Goal: Information Seeking & Learning: Check status

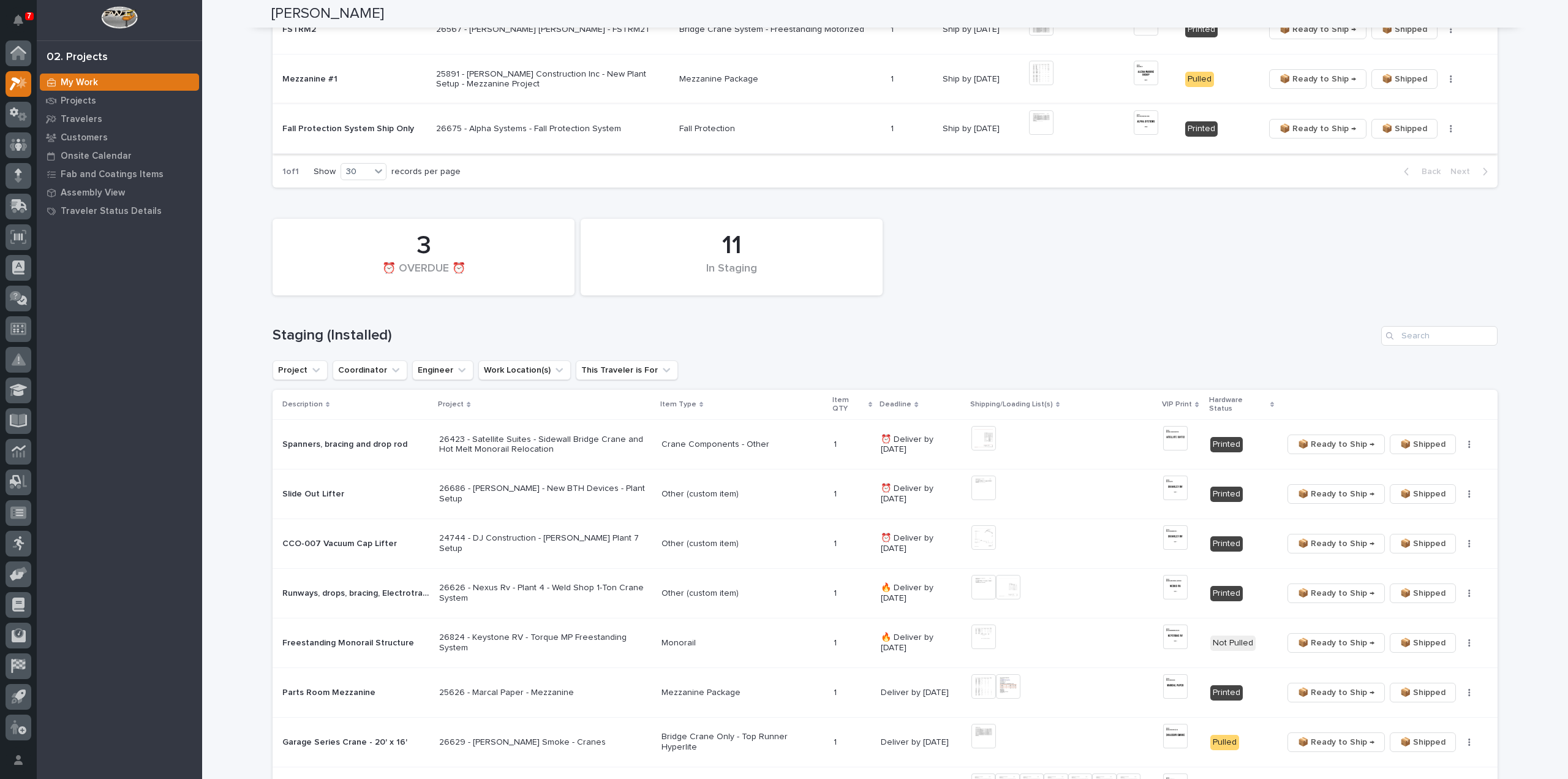
scroll to position [495, 0]
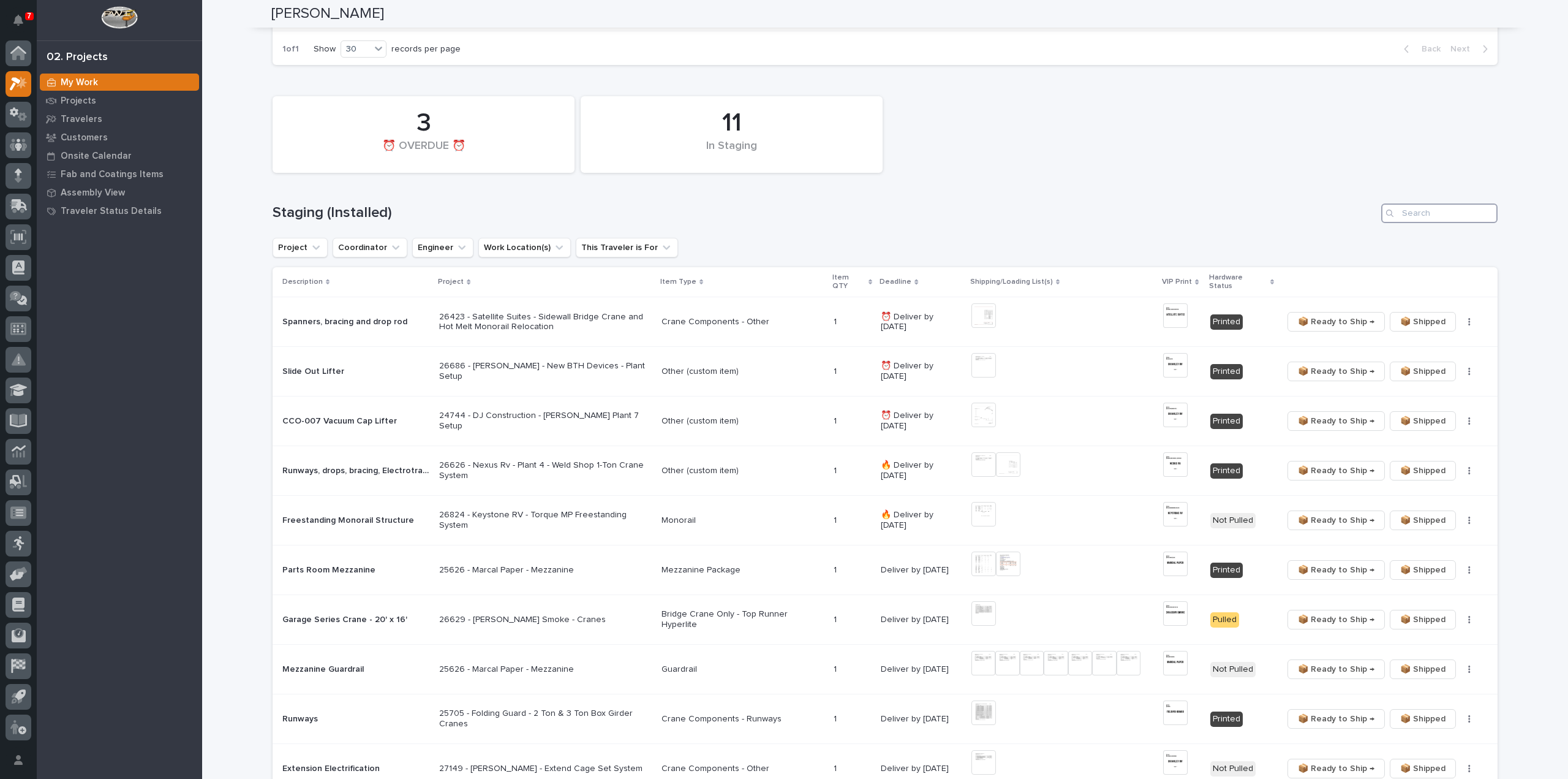
click at [1423, 216] on input "Search" at bounding box center [1440, 213] width 116 height 20
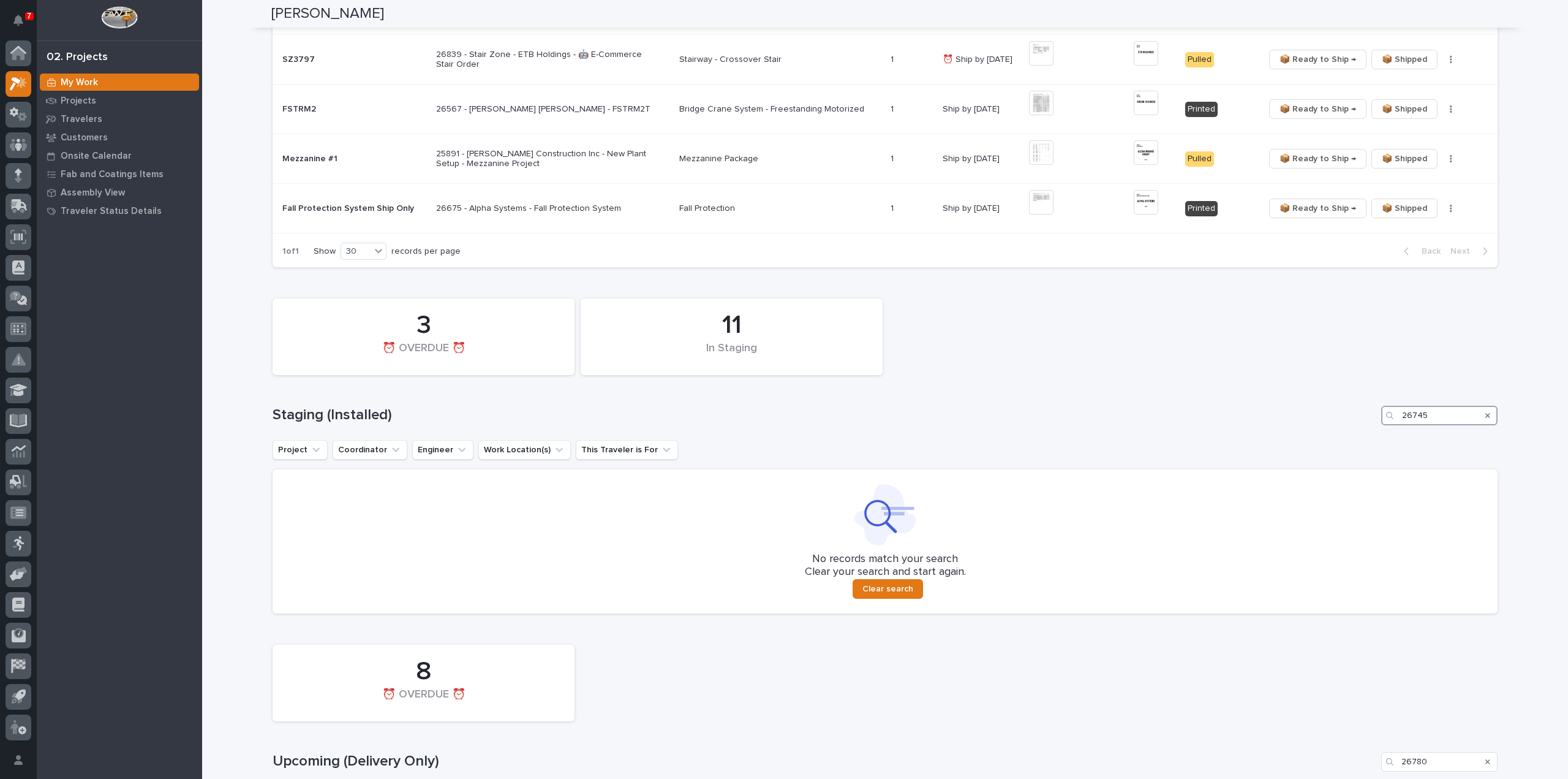
scroll to position [661, 0]
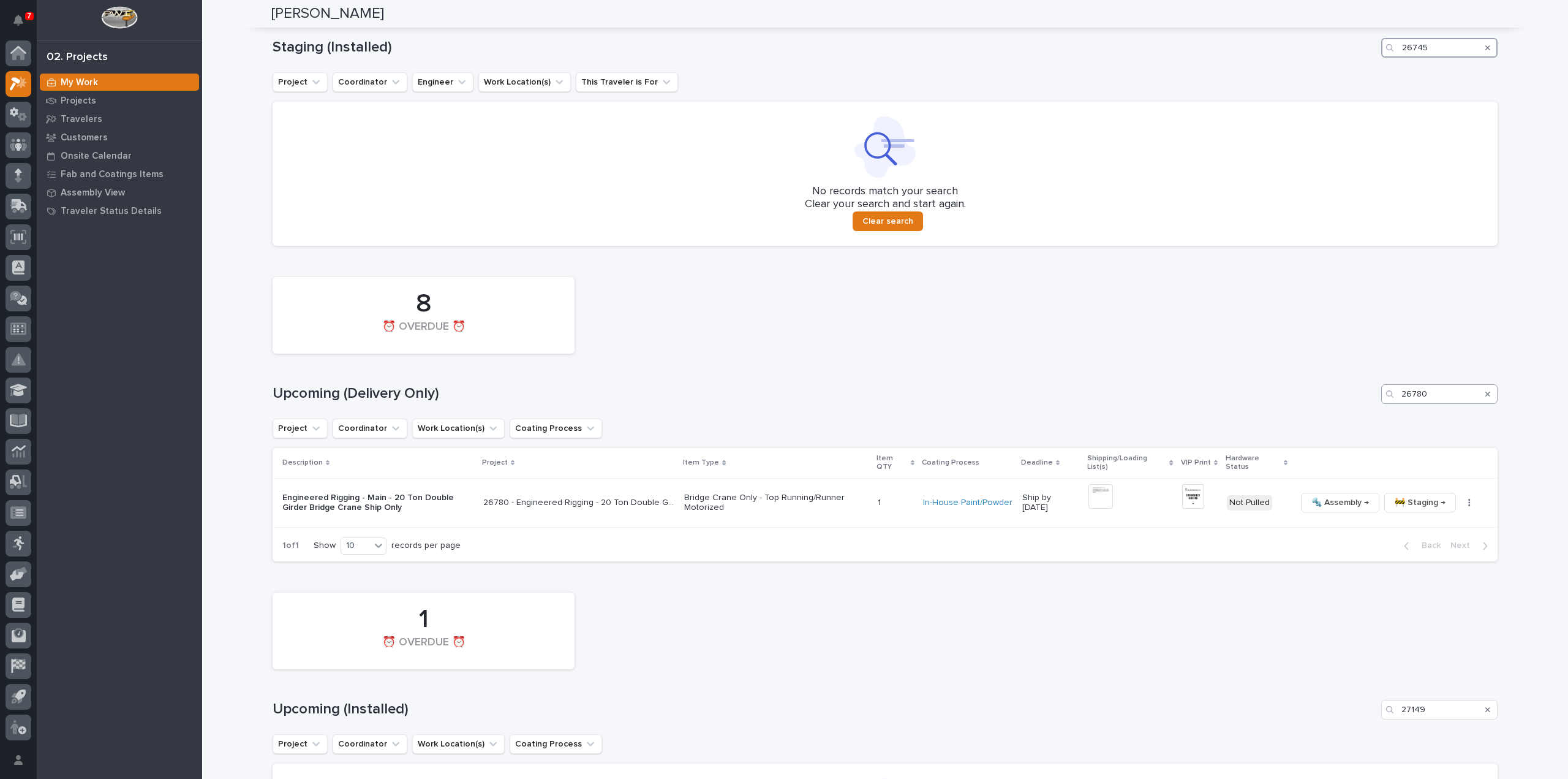
type input "26745"
drag, startPoint x: 1439, startPoint y: 400, endPoint x: 1392, endPoint y: 411, distance: 48.3
click at [1395, 411] on div "8 ⏰ OVERDUE ⏰ Upcoming (Delivery Only) 26780 Project Coordinator Work Location(…" at bounding box center [884, 416] width 1225 height 290
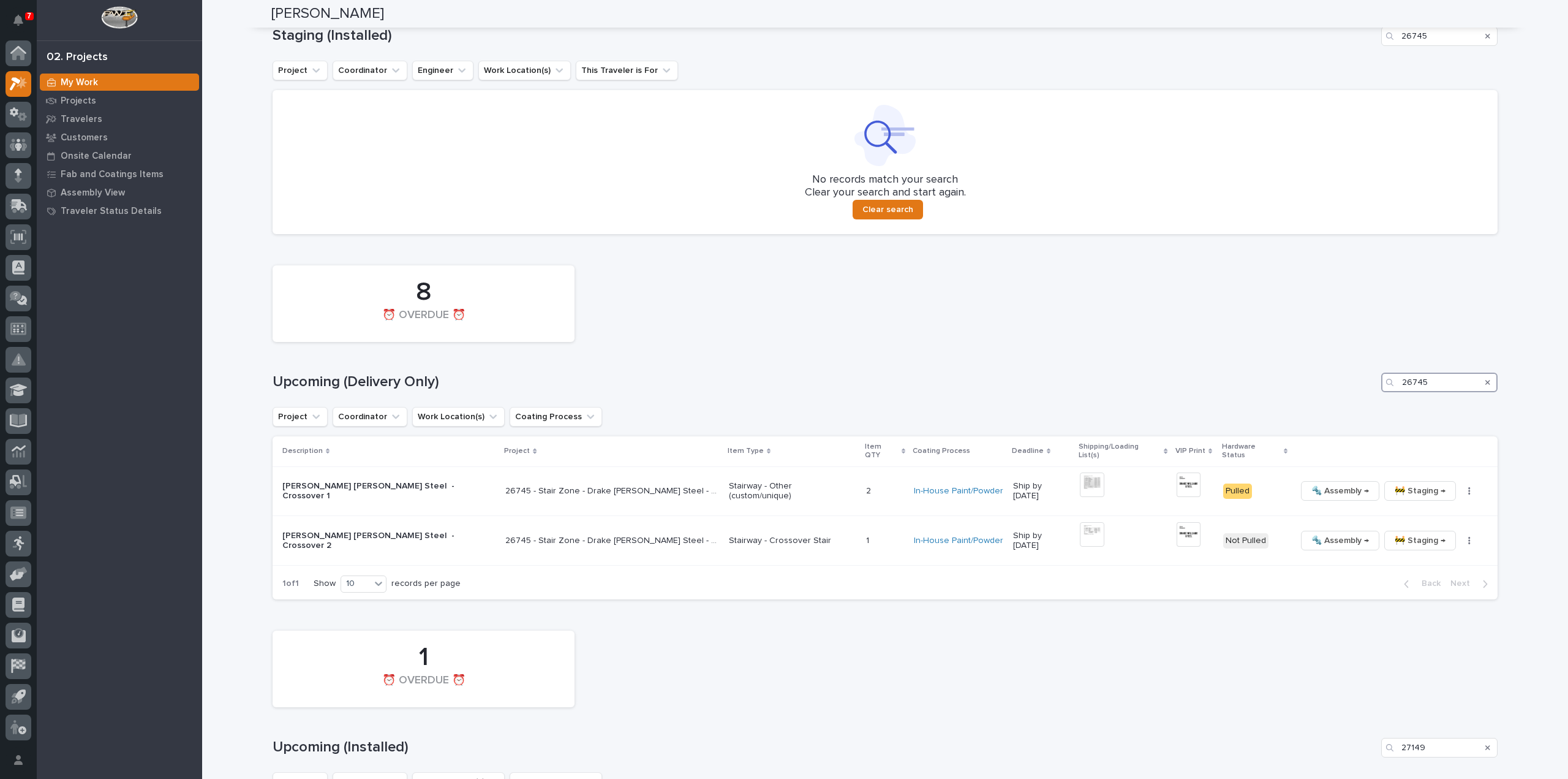
scroll to position [680, 0]
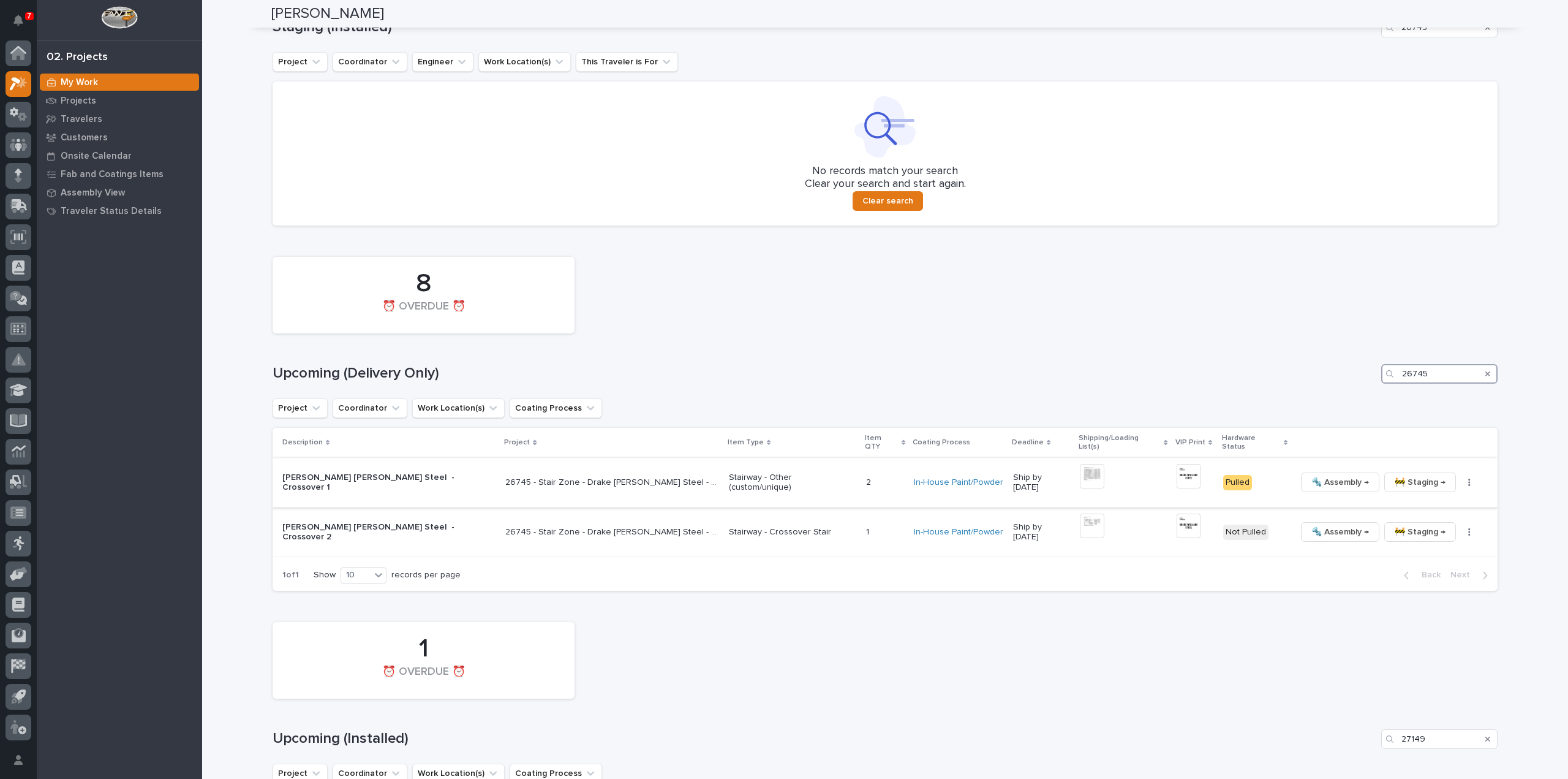
type input "26745"
click at [1176, 470] on img at bounding box center [1188, 475] width 24 height 24
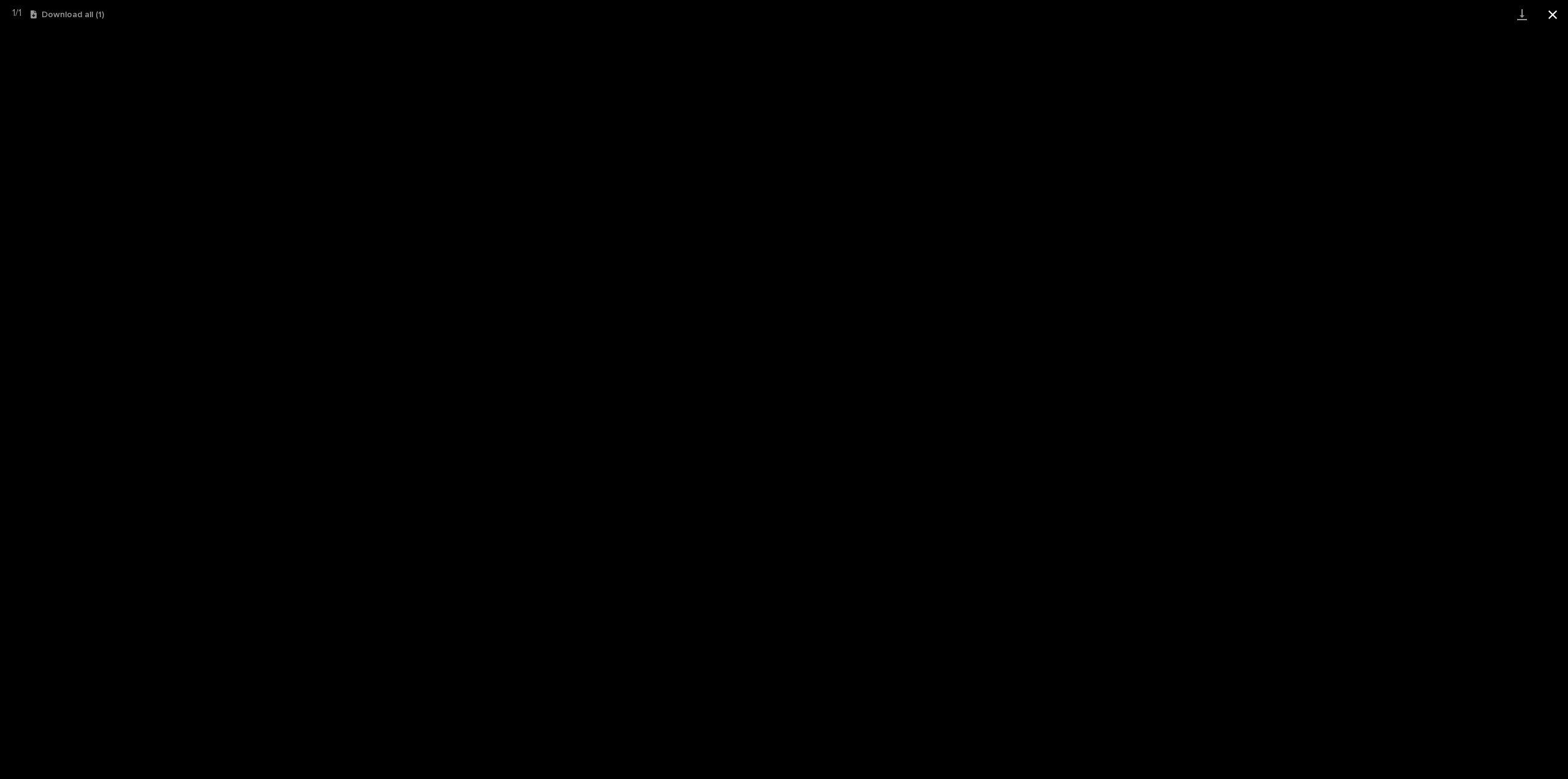
click at [1555, 14] on button "Close gallery" at bounding box center [1553, 14] width 30 height 29
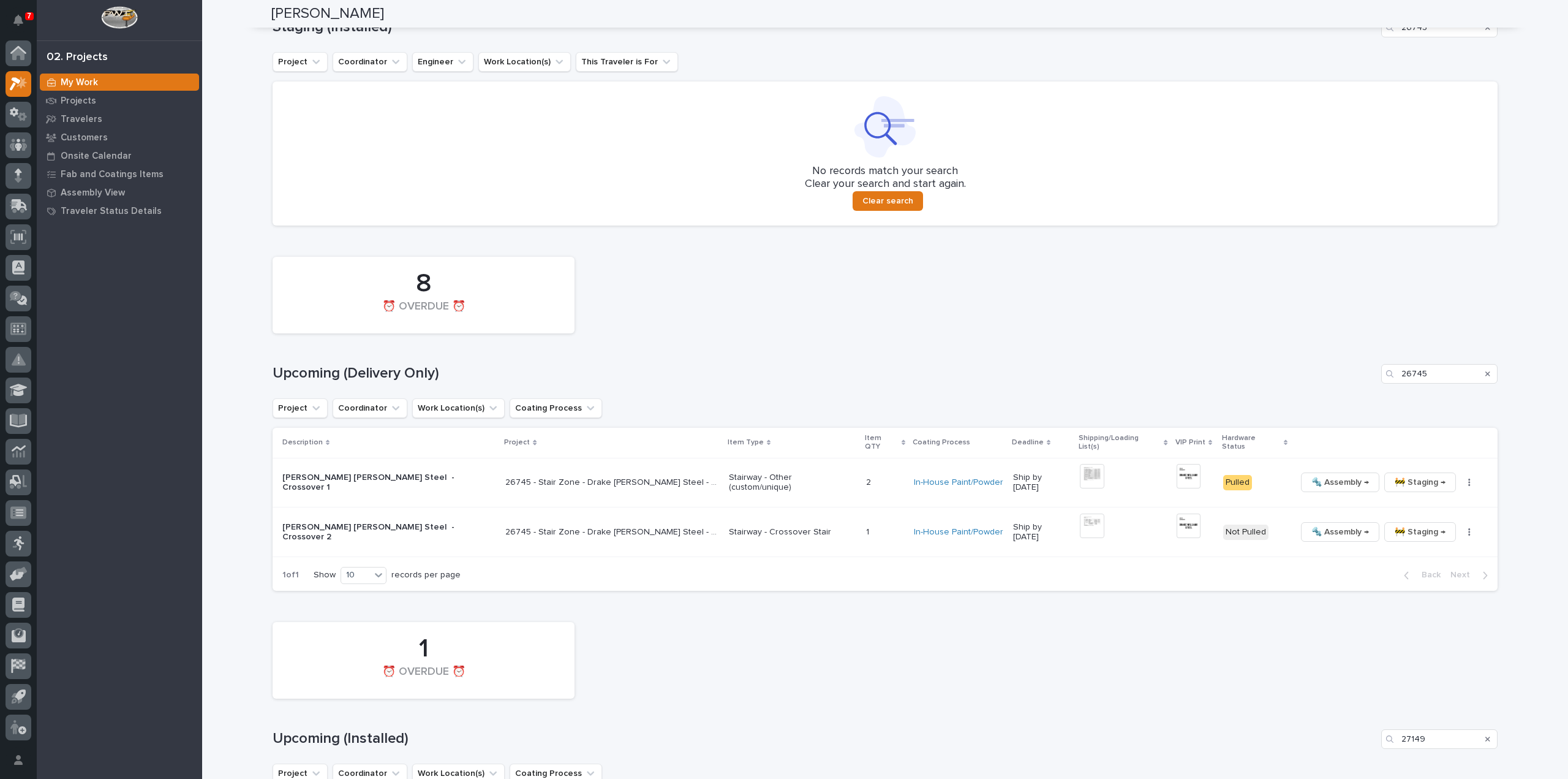
click at [1259, 76] on div "11 In Staging 3 ⏰ OVERDUE ⏰ Staging (Installed) 26745 Project Coordinator Engin…" at bounding box center [884, 65] width 1225 height 321
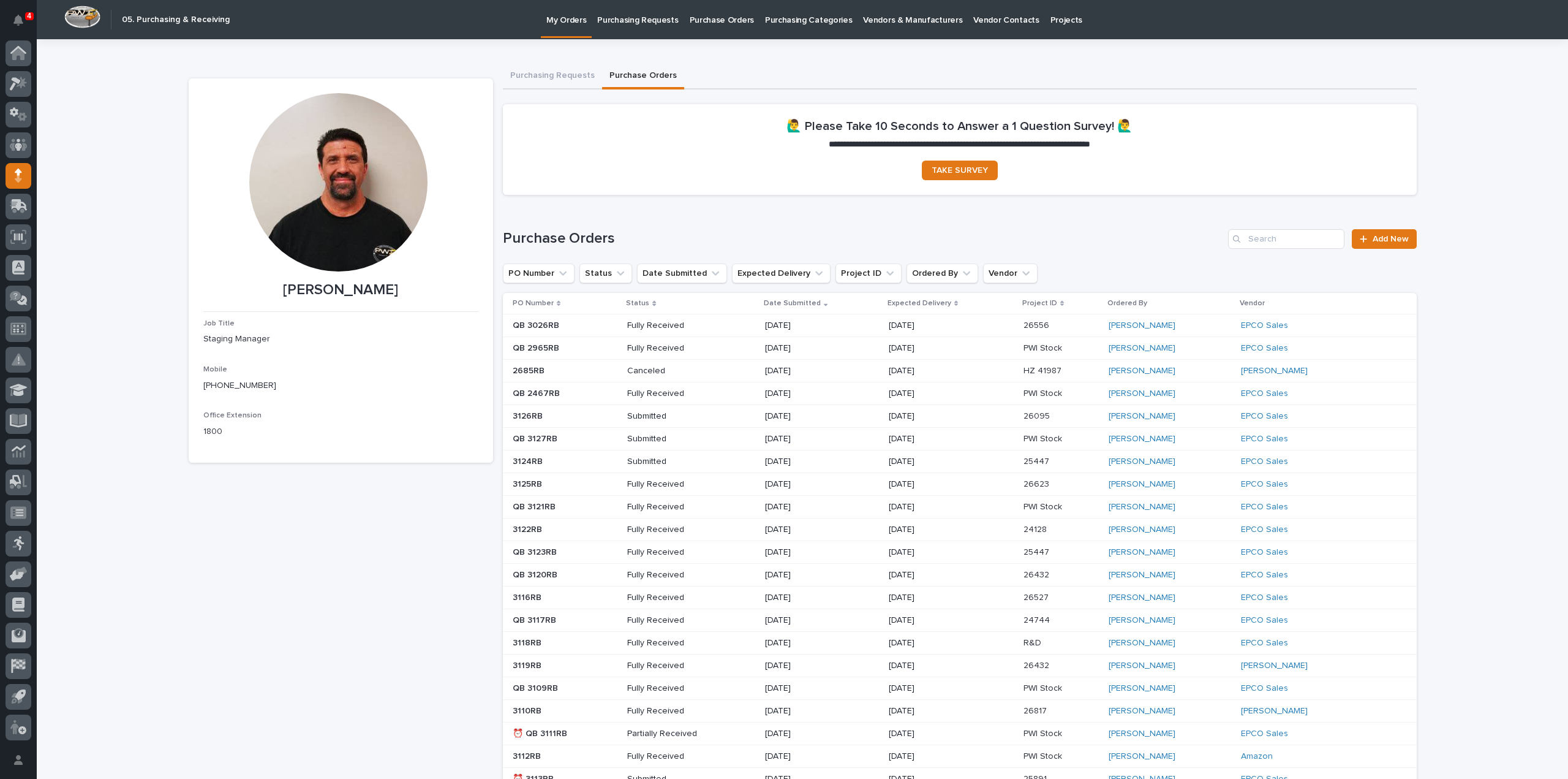
click at [731, 22] on p "Purchase Orders" at bounding box center [722, 13] width 65 height 26
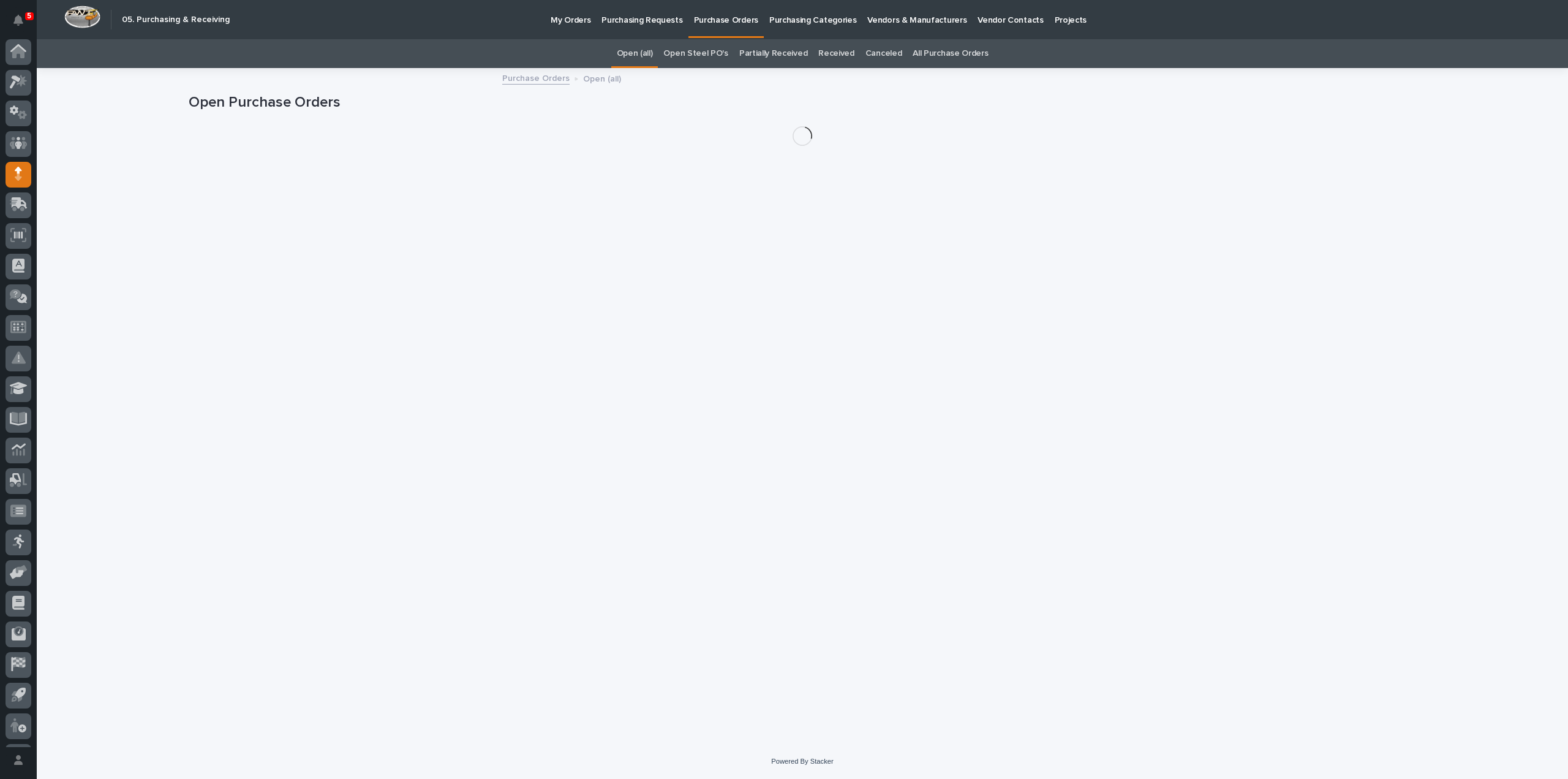
scroll to position [27, 0]
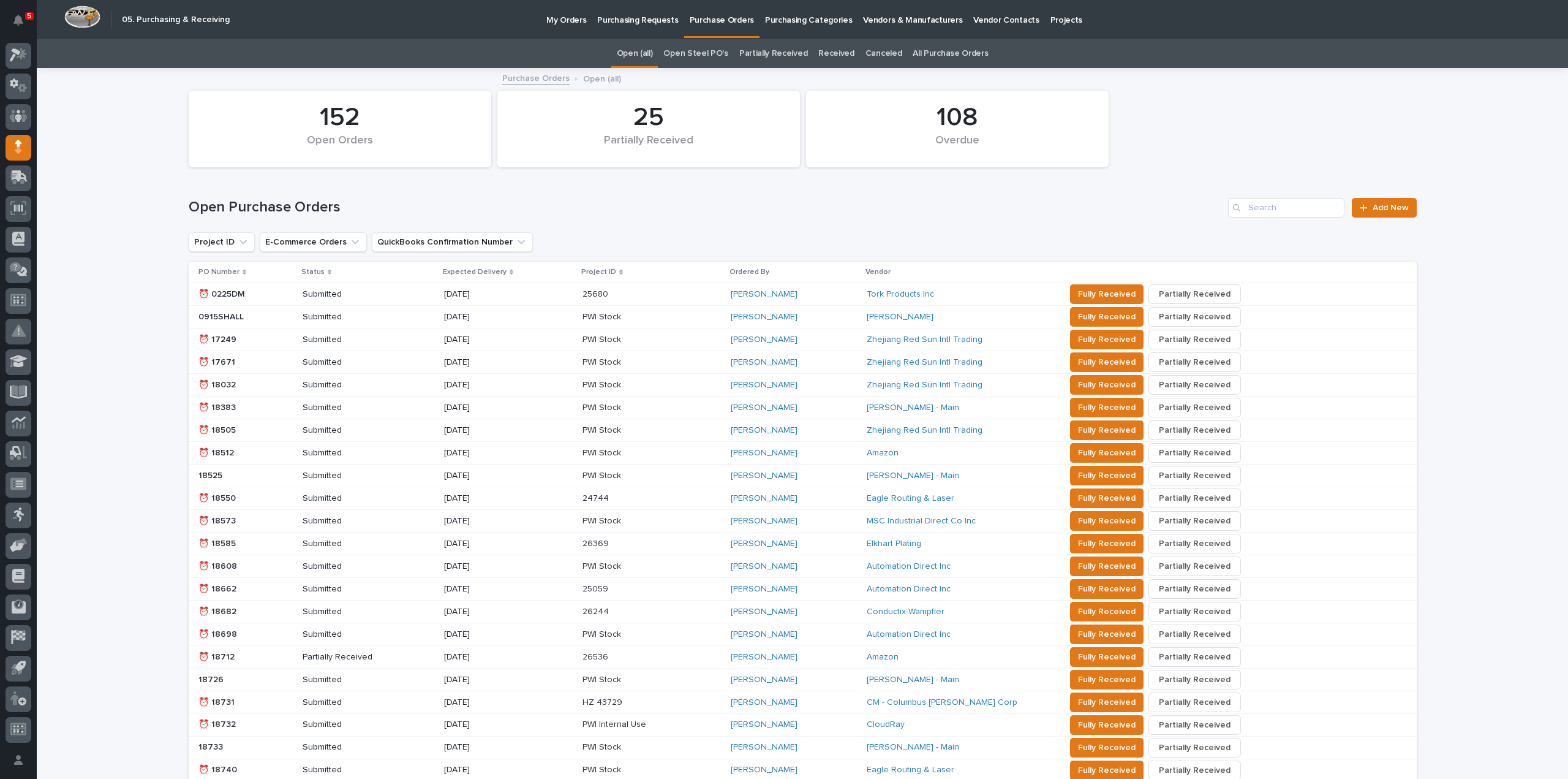
click at [964, 53] on link "All Purchase Orders" at bounding box center [951, 54] width 75 height 29
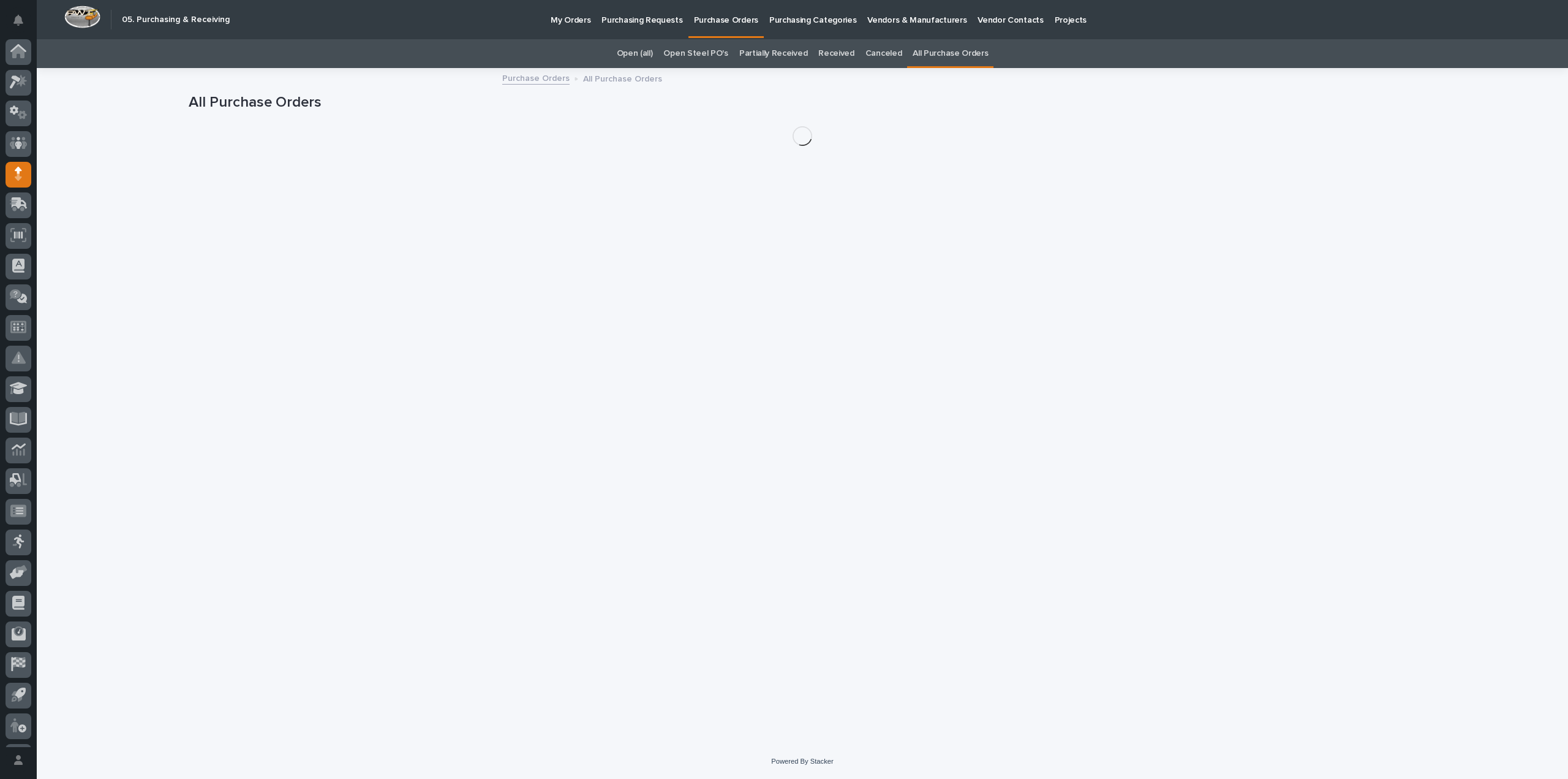
scroll to position [27, 0]
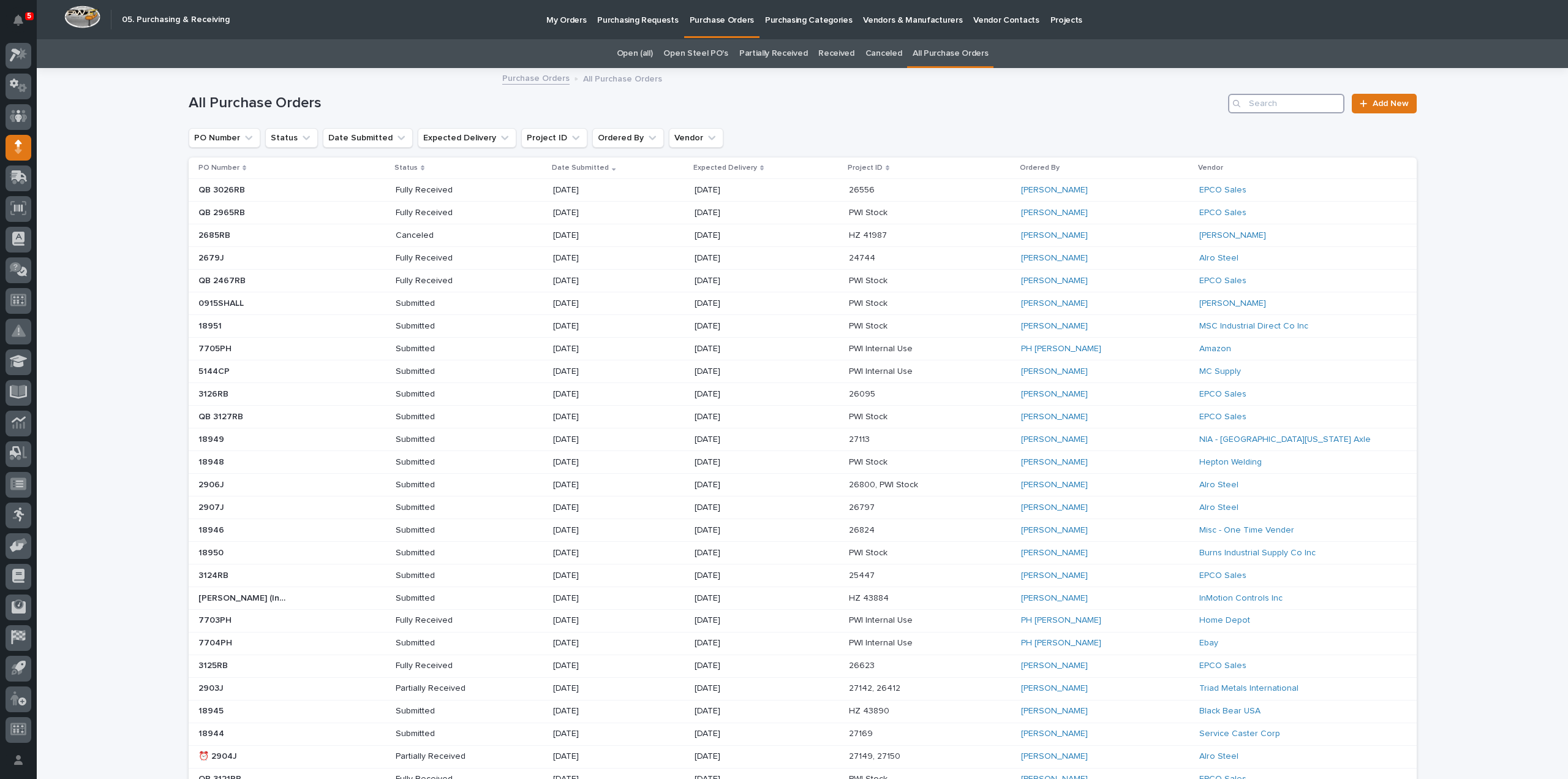
click at [1288, 104] on input "Search" at bounding box center [1287, 104] width 116 height 20
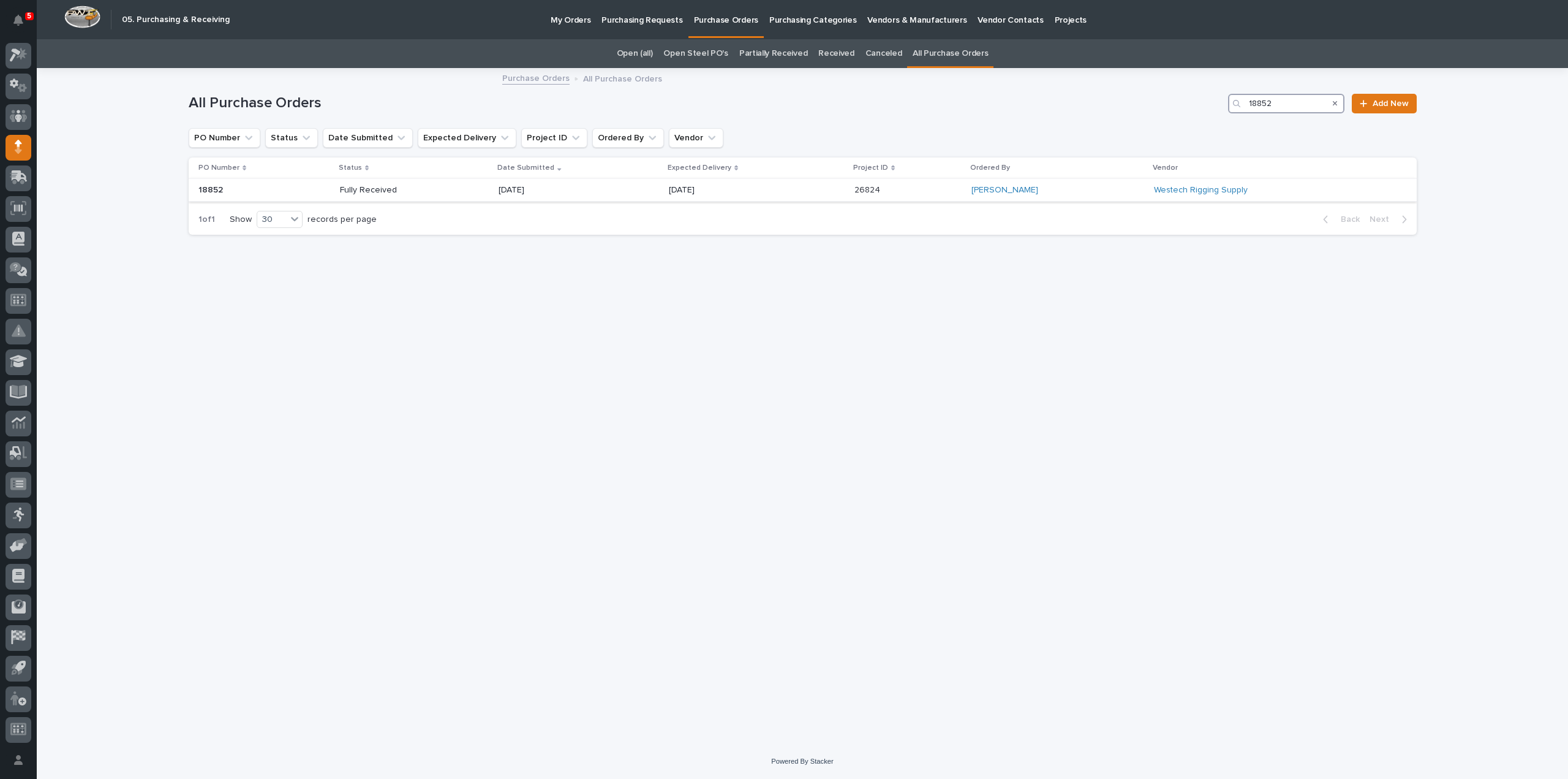
type input "18852"
click at [725, 193] on p "09/01/2025" at bounding box center [712, 190] width 88 height 11
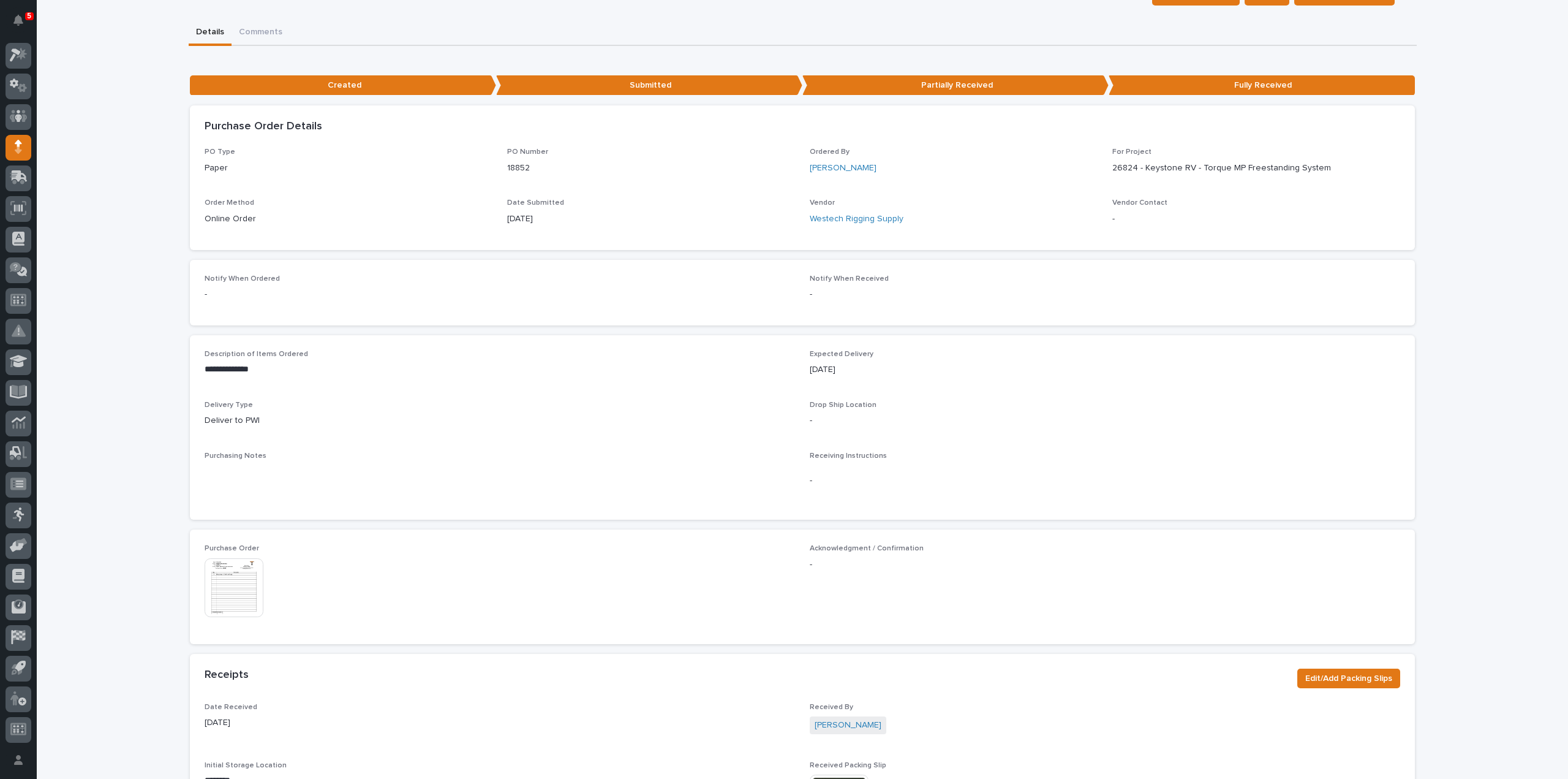
scroll to position [245, 0]
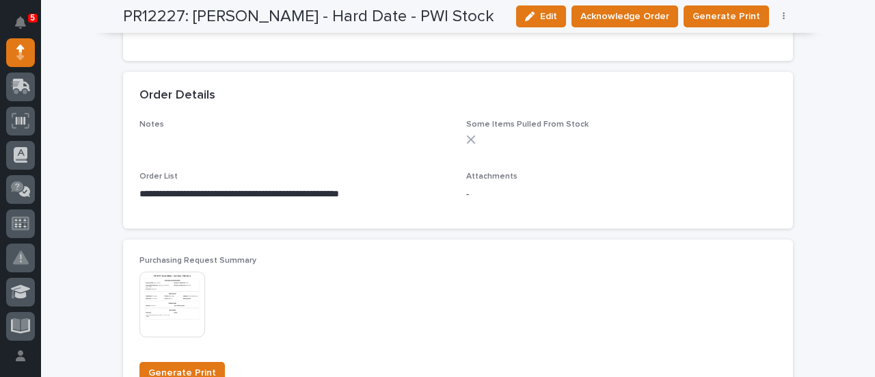
scroll to position [820, 0]
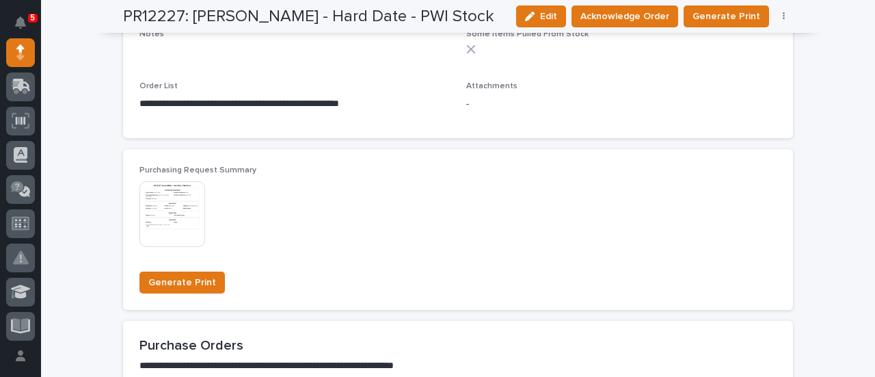
click at [182, 227] on img at bounding box center [172, 214] width 66 height 66
